Goal: Task Accomplishment & Management: Complete application form

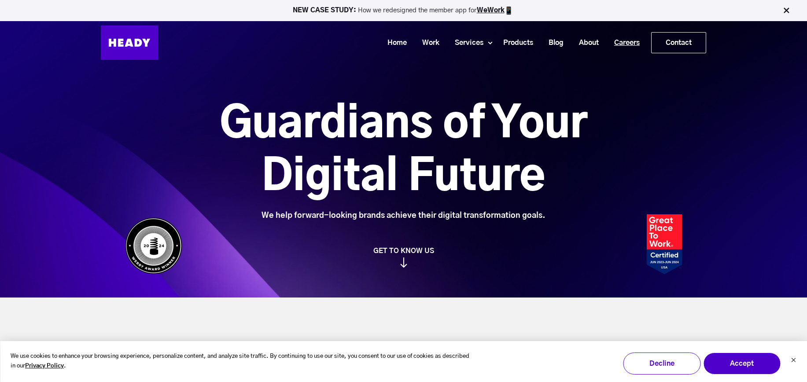
click at [633, 46] on link "Careers" at bounding box center [623, 43] width 41 height 16
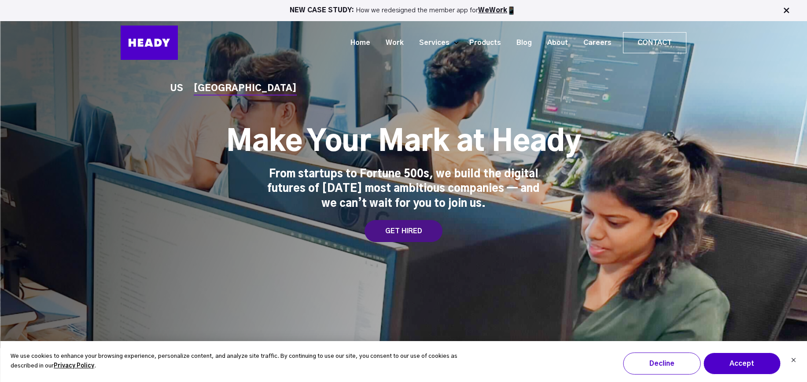
click at [404, 233] on div "GET HIRED" at bounding box center [403, 231] width 78 height 22
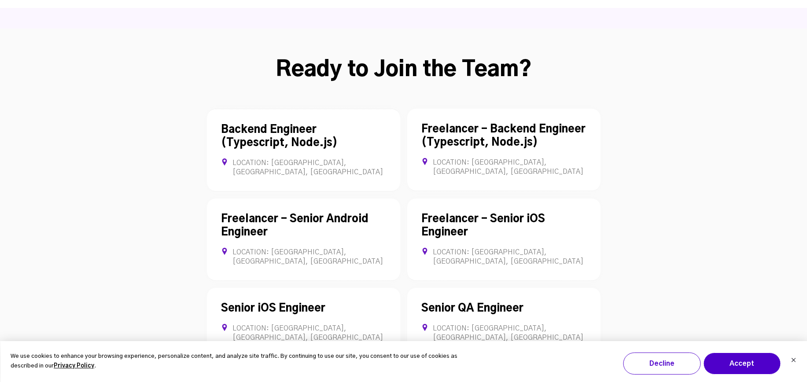
scroll to position [2387, 0]
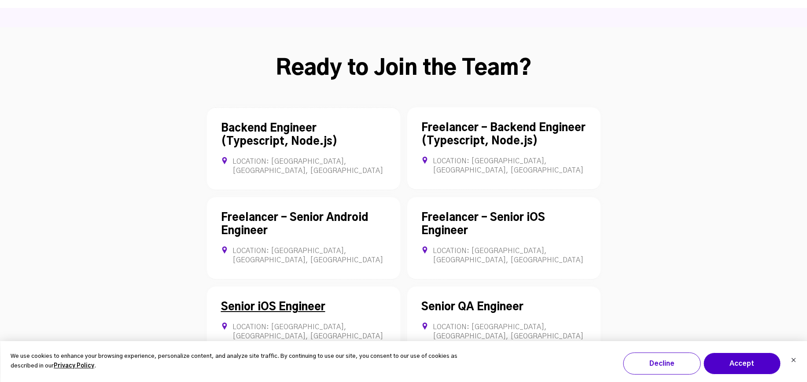
click at [298, 302] on link "Senior iOS Engineer" at bounding box center [273, 307] width 104 height 11
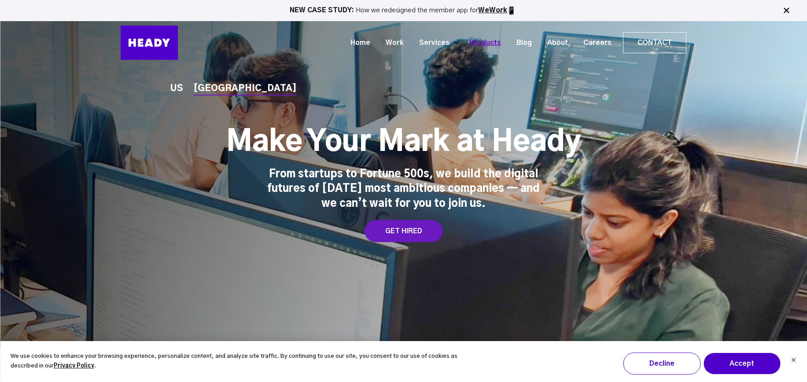
click at [481, 37] on link "Products" at bounding box center [481, 43] width 47 height 16
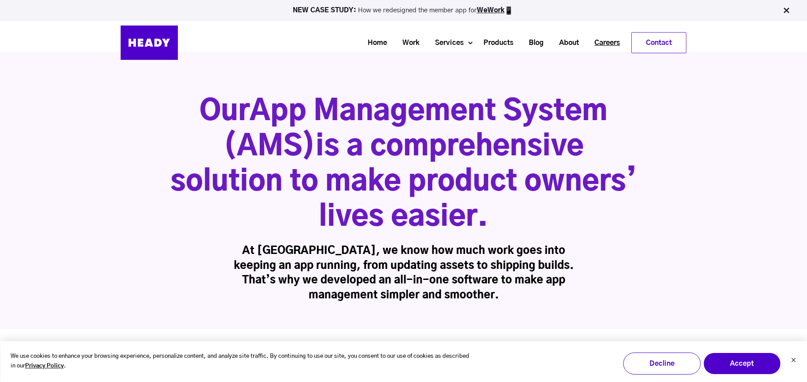
click at [601, 47] on link "Careers" at bounding box center [603, 43] width 41 height 16
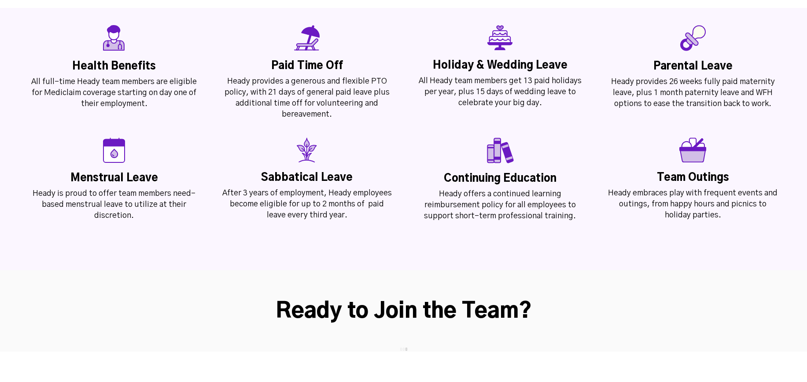
scroll to position [2370, 0]
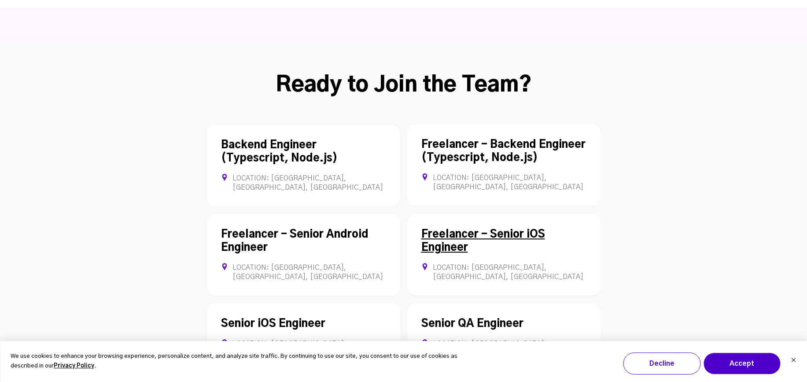
click at [538, 229] on link "Freelancer - Senior iOS Engineer" at bounding box center [483, 241] width 124 height 24
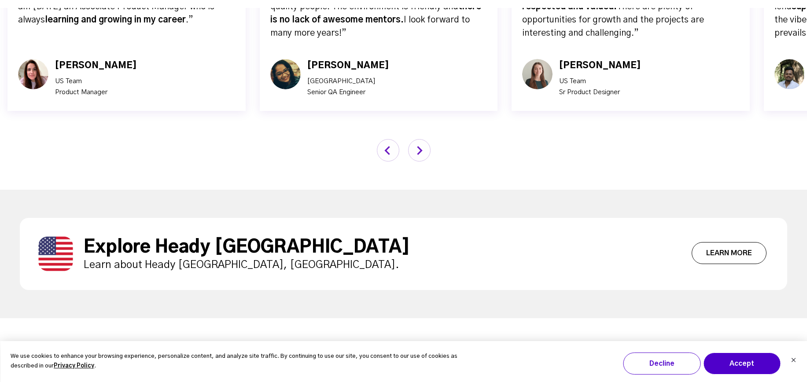
scroll to position [3403, 0]
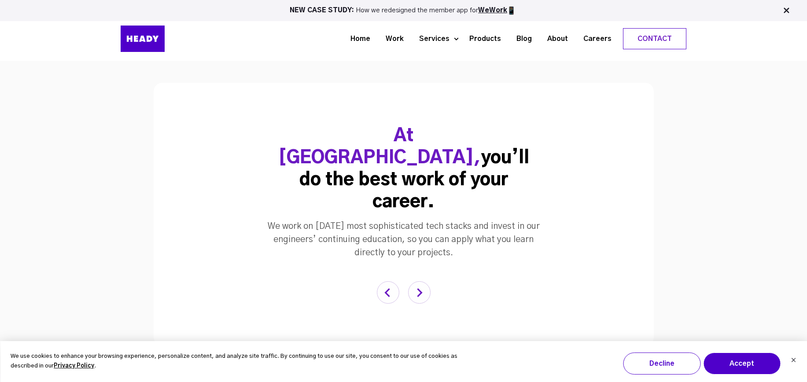
scroll to position [1700, 0]
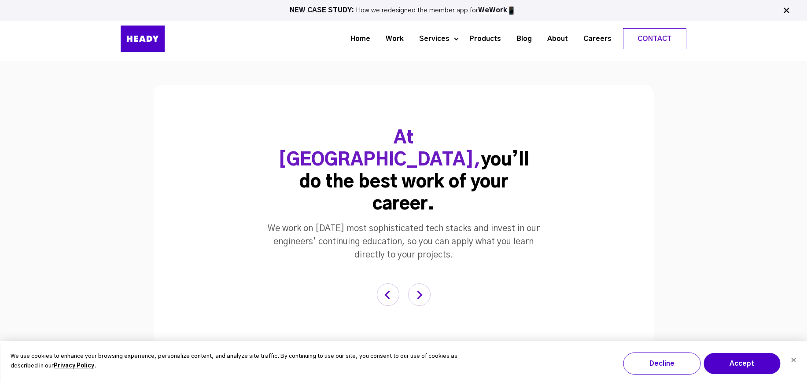
click at [424, 283] on img "button" at bounding box center [419, 294] width 22 height 22
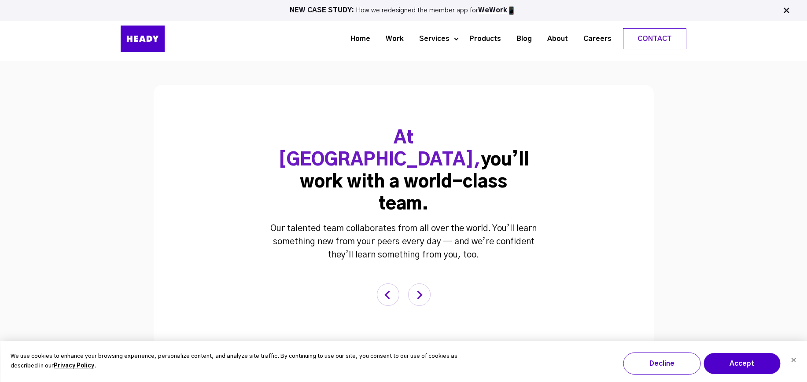
click at [424, 283] on img "button" at bounding box center [419, 294] width 22 height 22
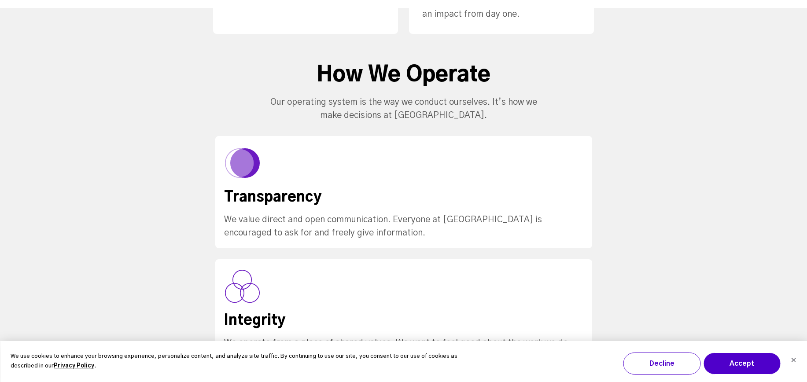
scroll to position [899, 0]
